Goal: Task Accomplishment & Management: Use online tool/utility

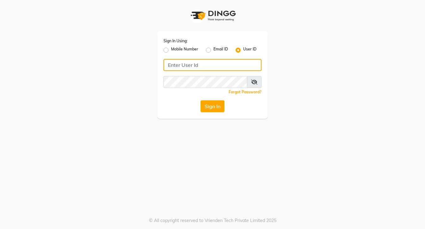
type input "galaxy"
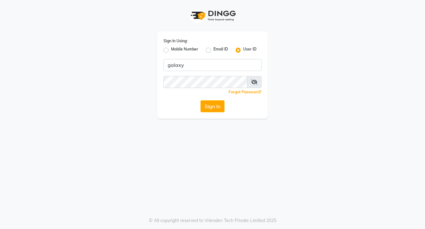
click at [251, 82] on icon at bounding box center [254, 82] width 6 height 5
click at [219, 102] on button "Sign In" at bounding box center [212, 107] width 24 height 12
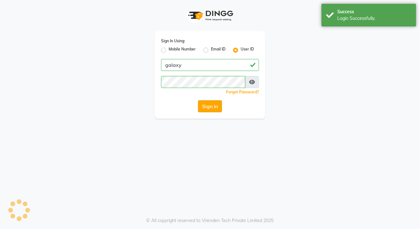
select select "service"
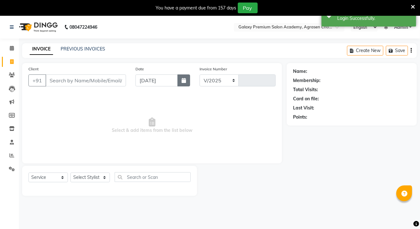
select select "en"
select select "3555"
type input "0743"
click at [181, 80] on button "button" at bounding box center [184, 81] width 13 height 12
select select "9"
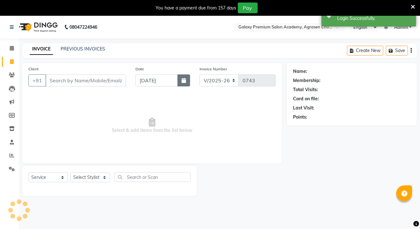
select select "2025"
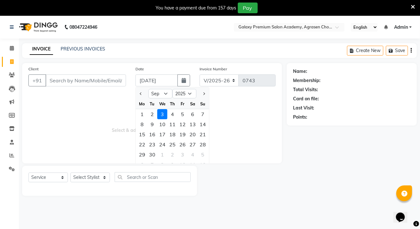
click at [148, 49] on div "INVOICE PREVIOUS INVOICES Create New Save" at bounding box center [219, 50] width 395 height 15
